Goal: Browse casually

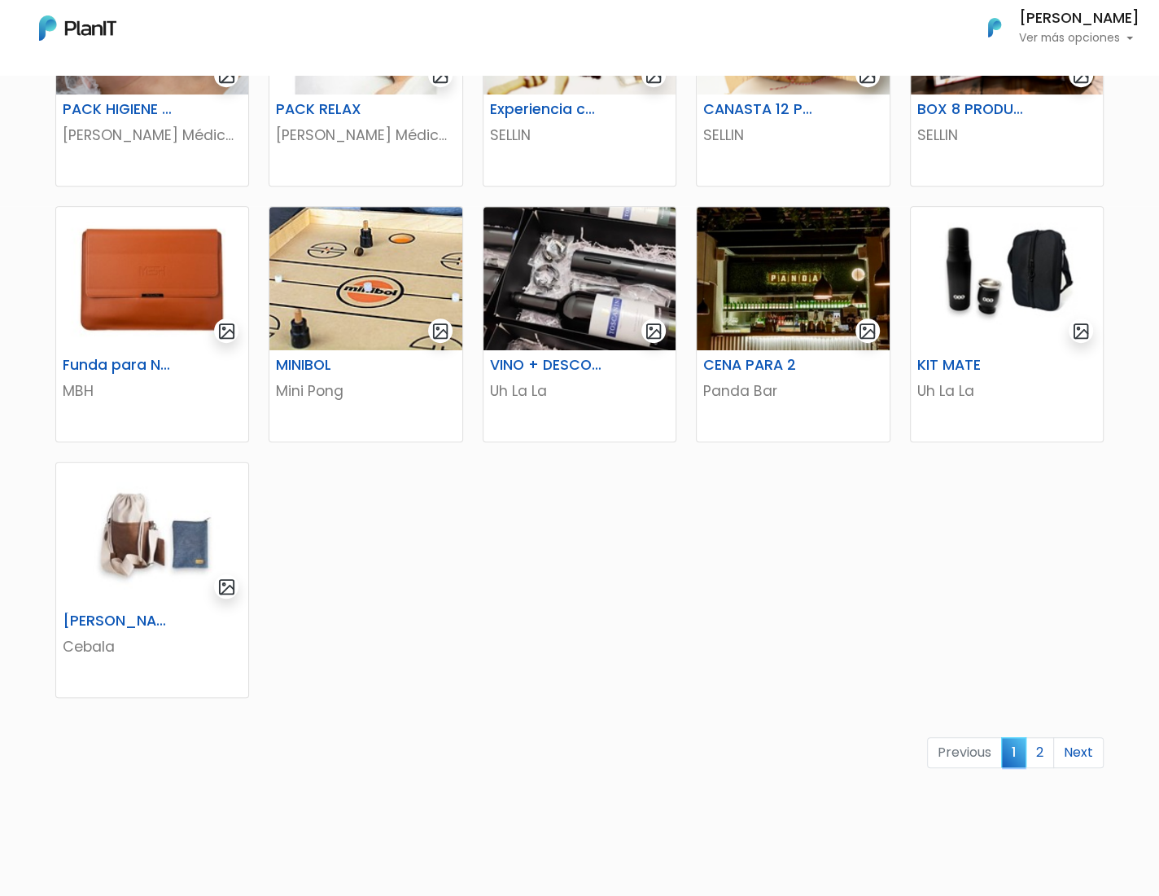
scroll to position [823, 0]
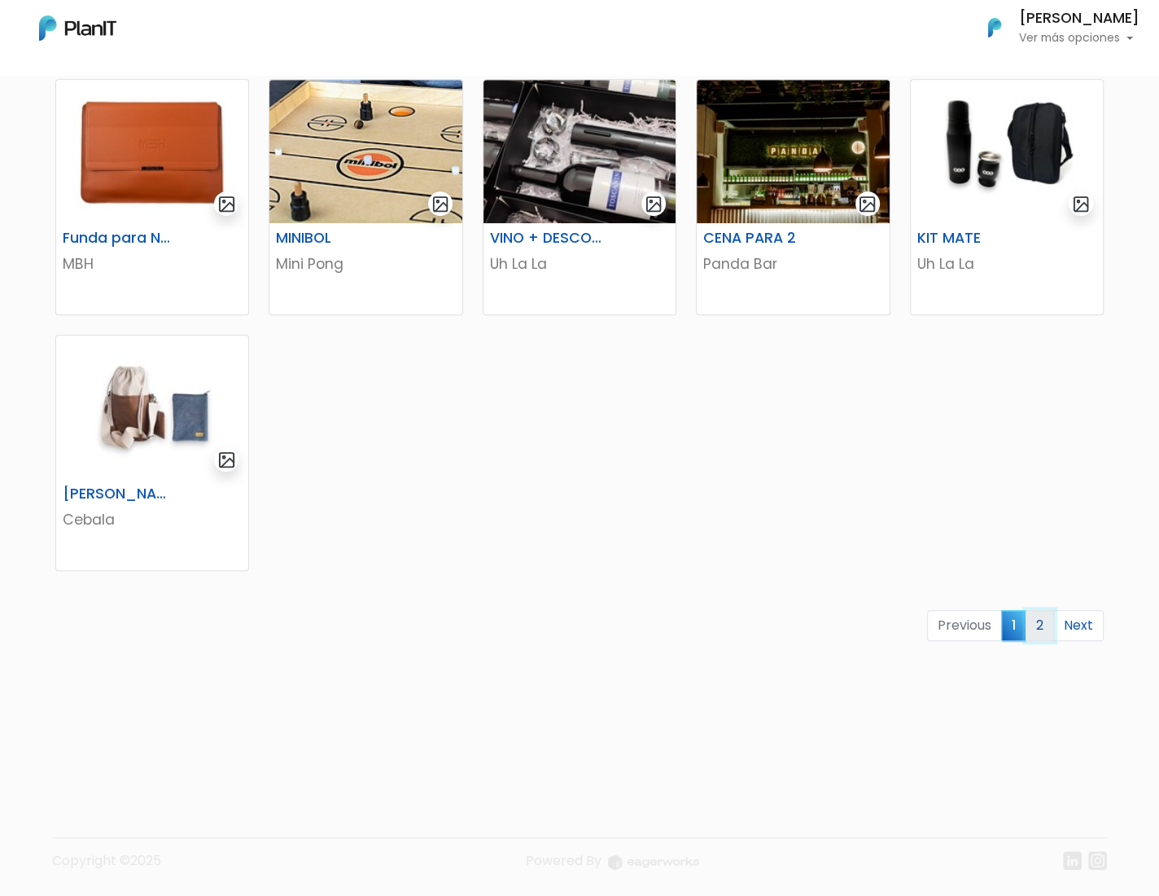
click at [1034, 619] on link "2" at bounding box center [1040, 625] width 28 height 31
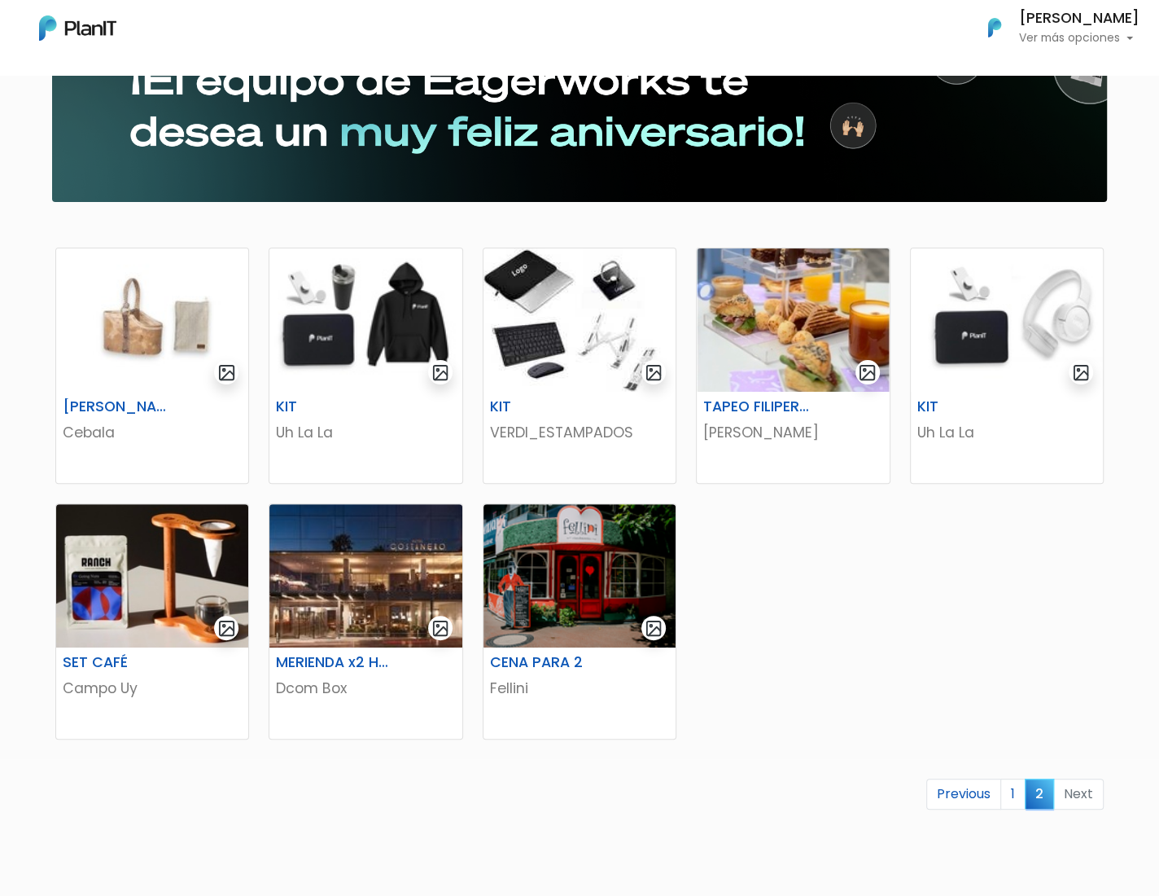
scroll to position [163, 0]
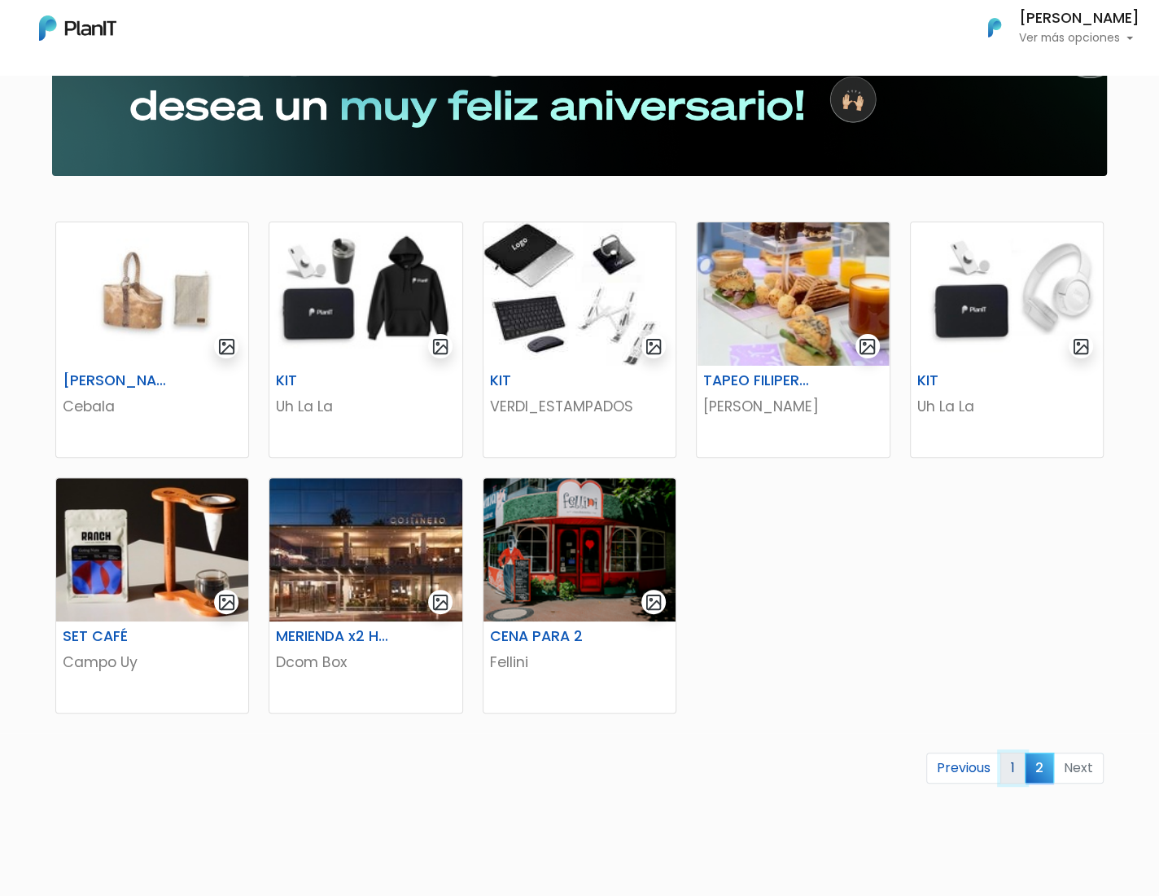
click at [1022, 760] on link "1" at bounding box center [1013, 767] width 25 height 31
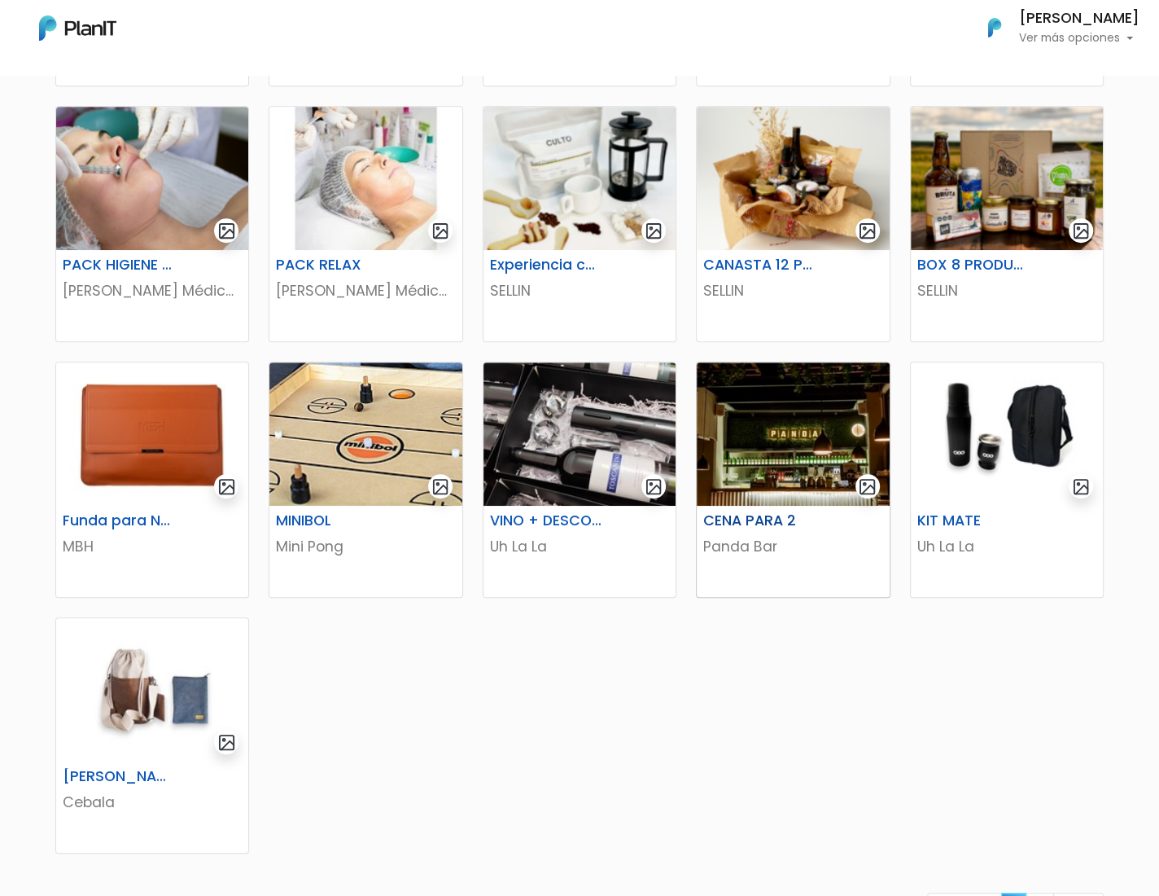
scroll to position [551, 0]
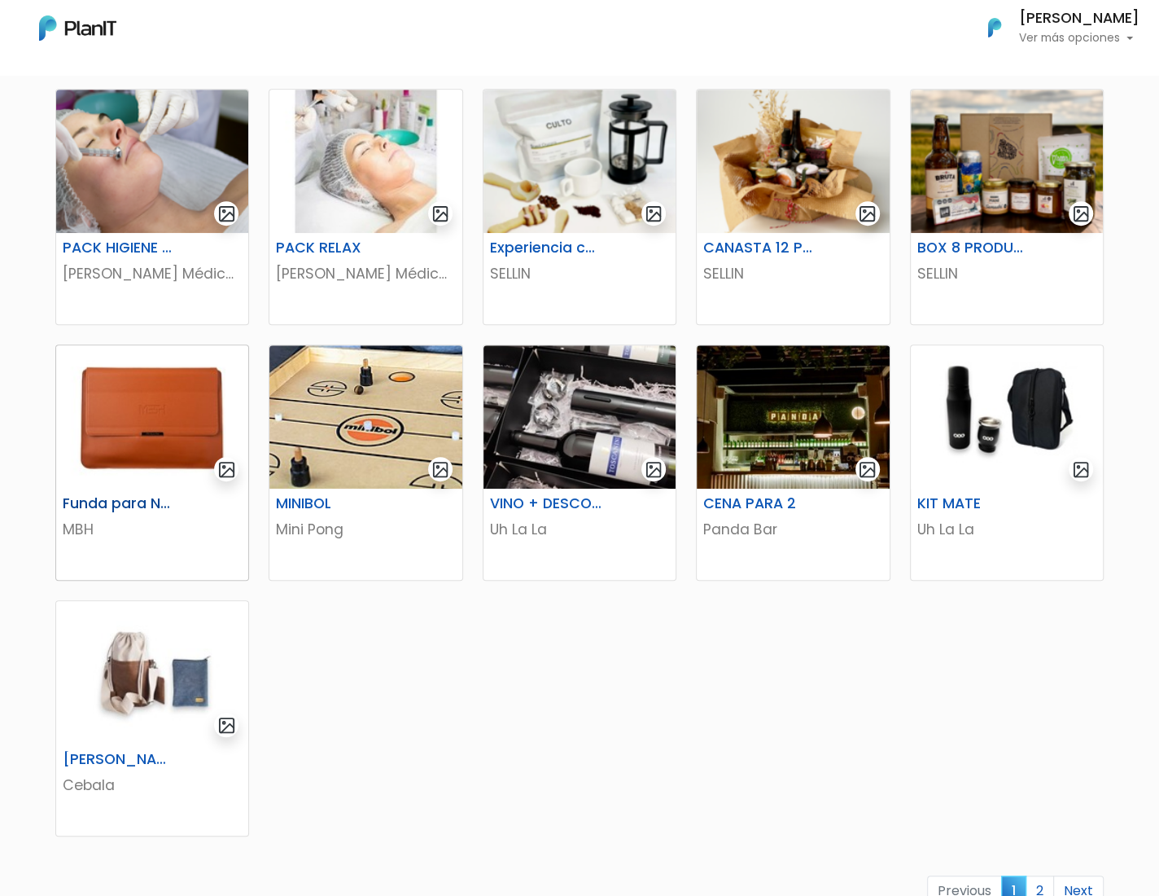
click at [129, 503] on h6 "Funda para Notebook Nomad" at bounding box center [119, 503] width 133 height 17
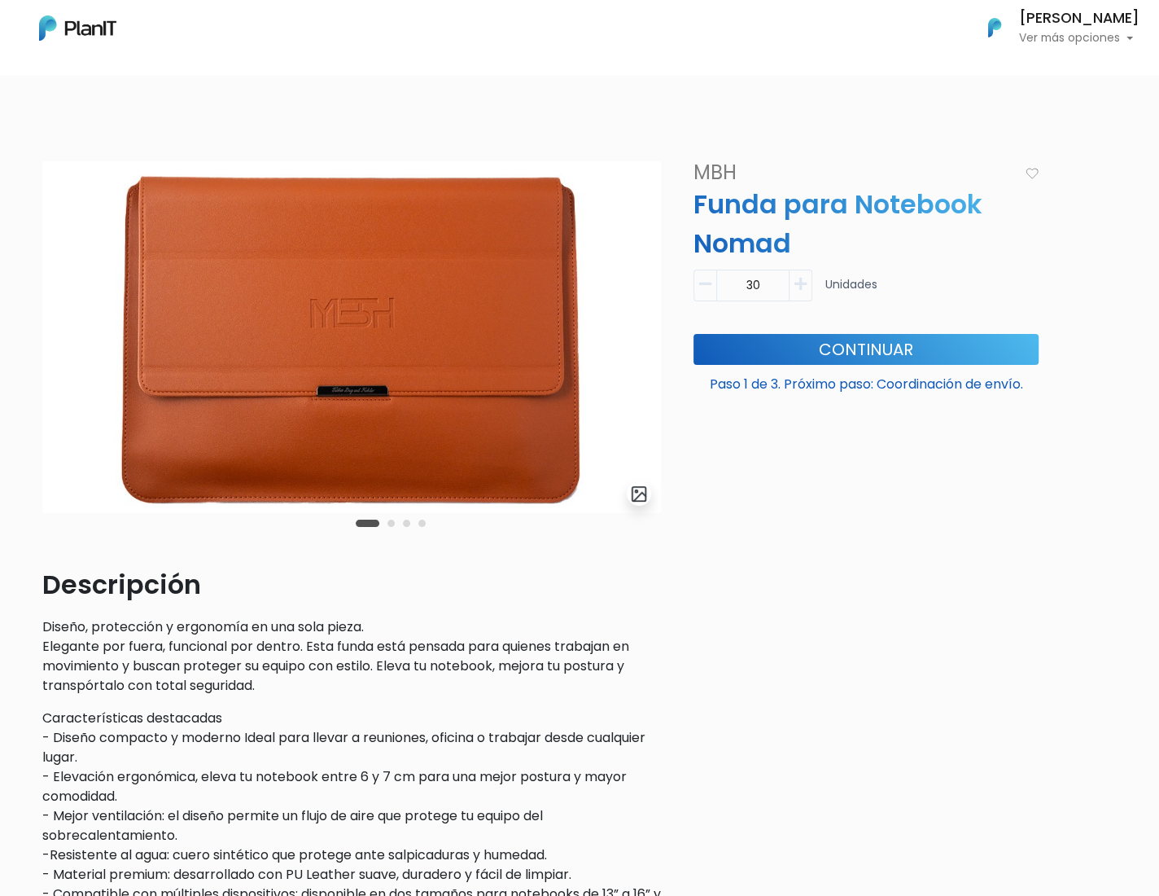
click at [393, 526] on div "Carousel Pagination" at bounding box center [391, 523] width 78 height 20
click at [392, 523] on button "Carousel Page 2" at bounding box center [391, 522] width 7 height 7
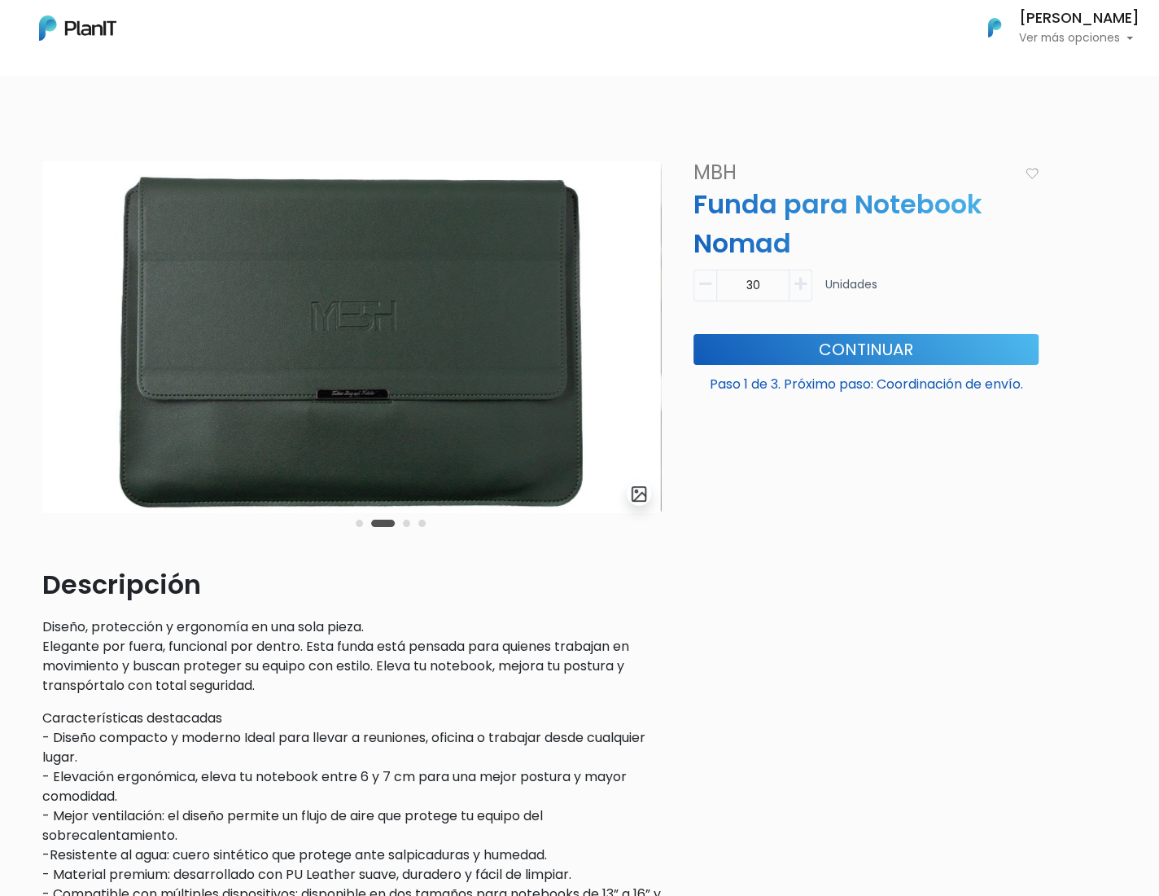
click at [408, 523] on button "Carousel Page 3" at bounding box center [406, 522] width 7 height 7
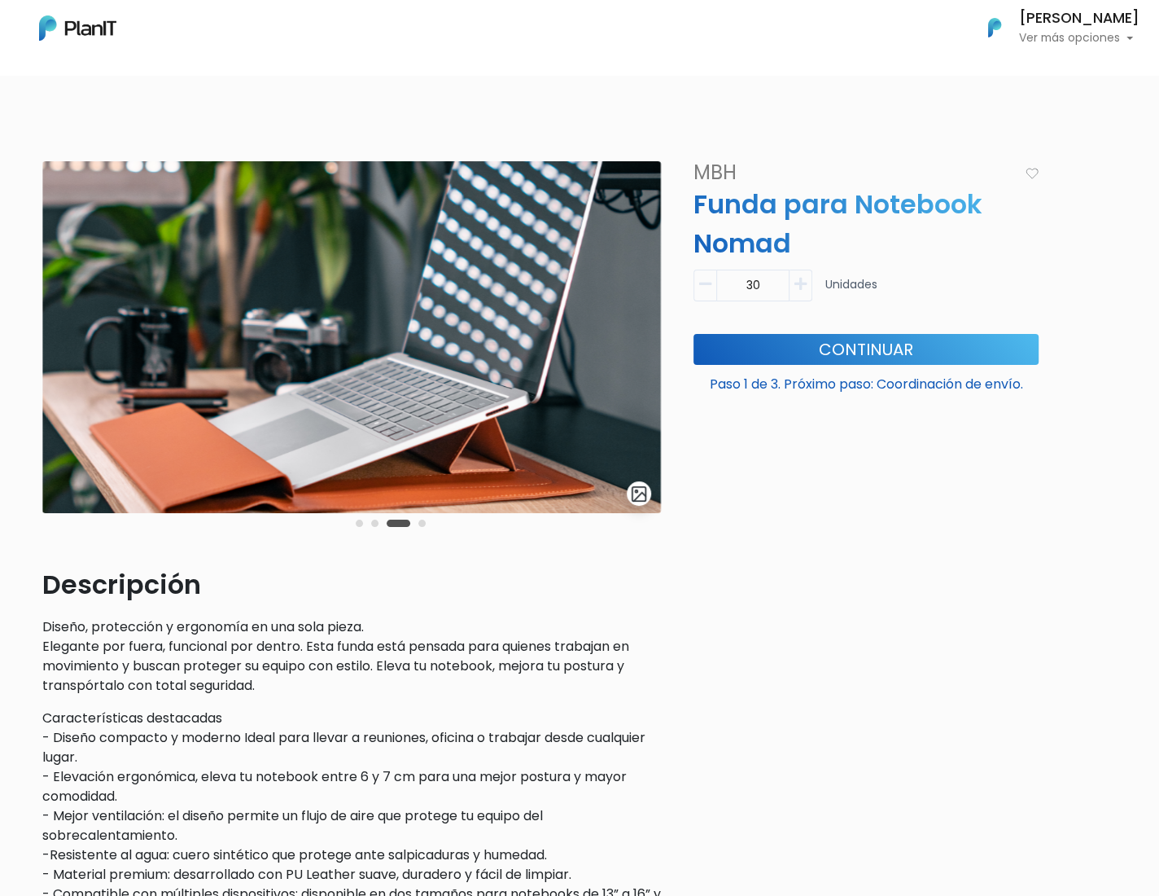
click at [435, 521] on div "slide 4 of 4" at bounding box center [351, 363] width 619 height 404
click at [423, 524] on button "Carousel Page 4" at bounding box center [421, 522] width 7 height 7
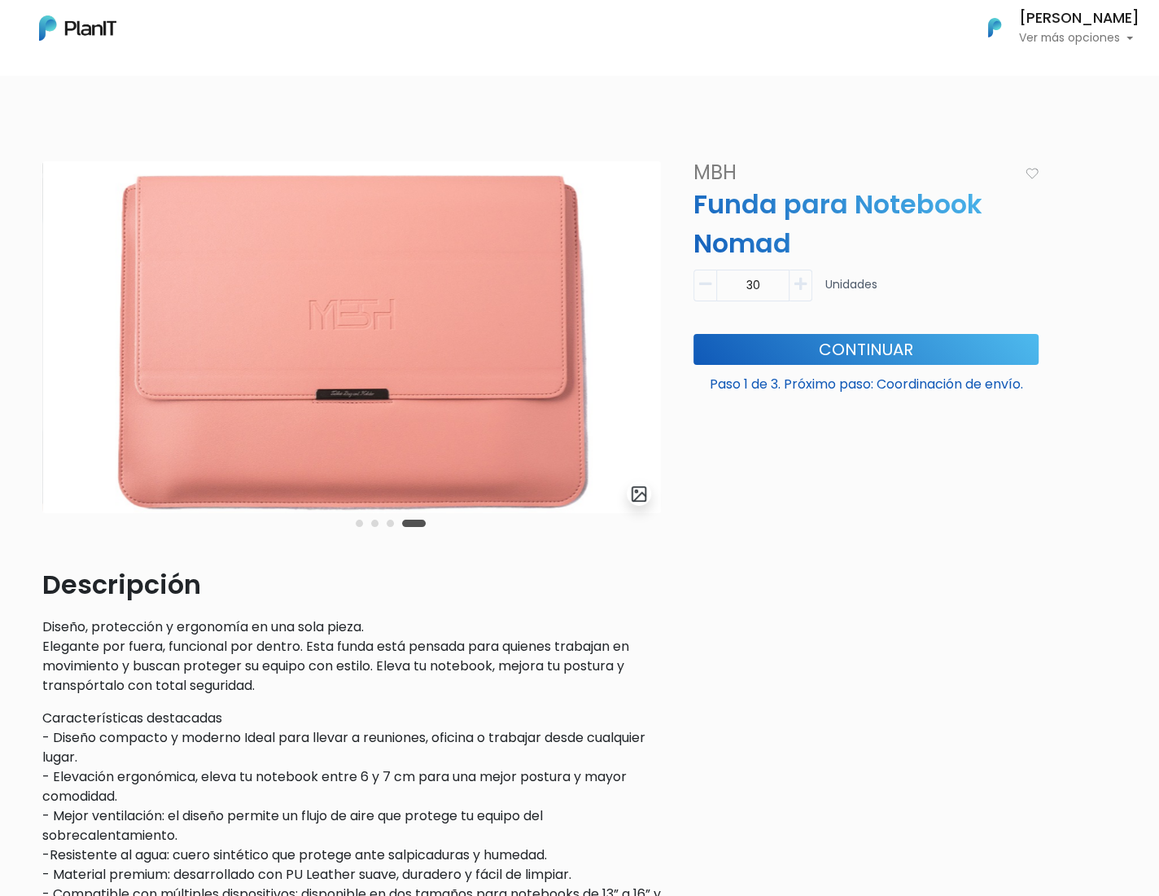
click at [363, 524] on div "Carousel Pagination" at bounding box center [391, 523] width 78 height 20
click at [359, 524] on button "Carousel Page 1" at bounding box center [359, 522] width 7 height 7
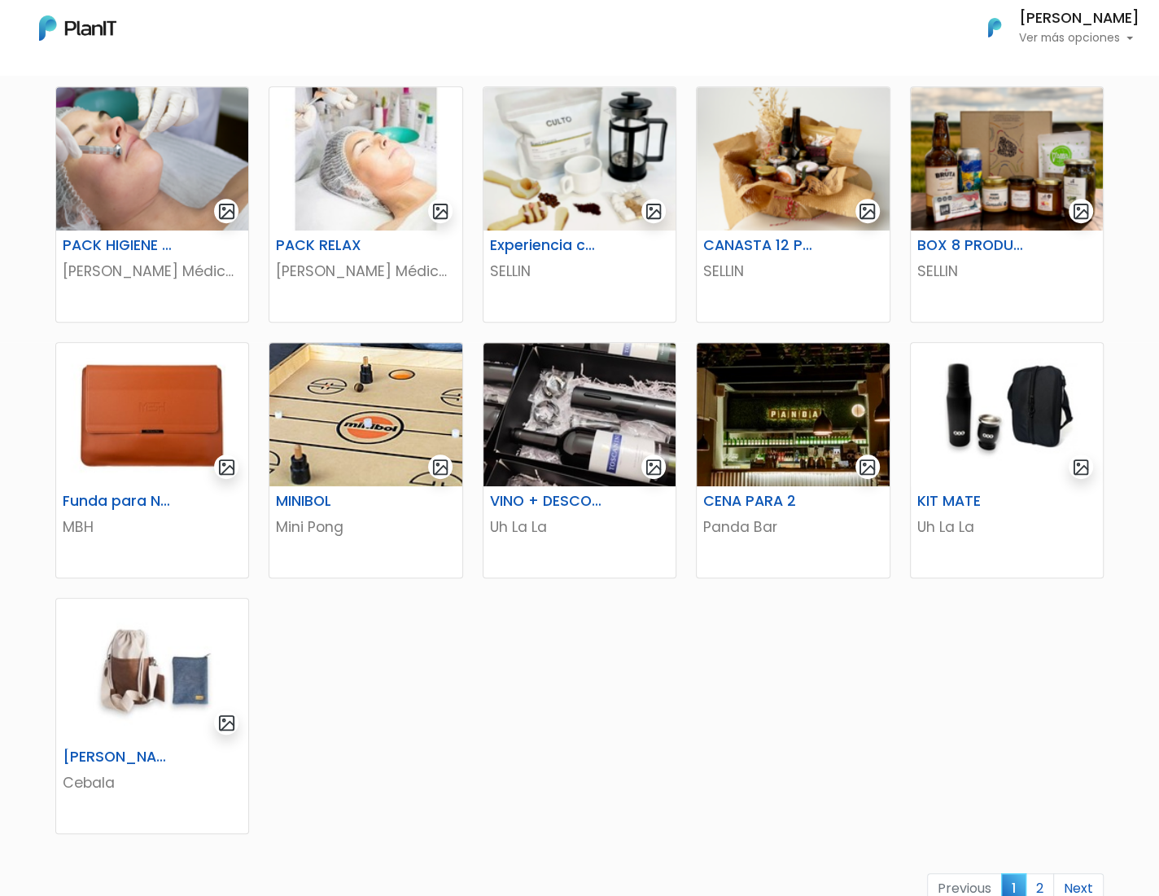
click at [1072, 7] on button "[PERSON_NAME] Ver más opciones" at bounding box center [1053, 28] width 173 height 42
click at [1030, 151] on link "Cerrar Sesión" at bounding box center [1067, 153] width 145 height 33
